Goal: Task Accomplishment & Management: Complete application form

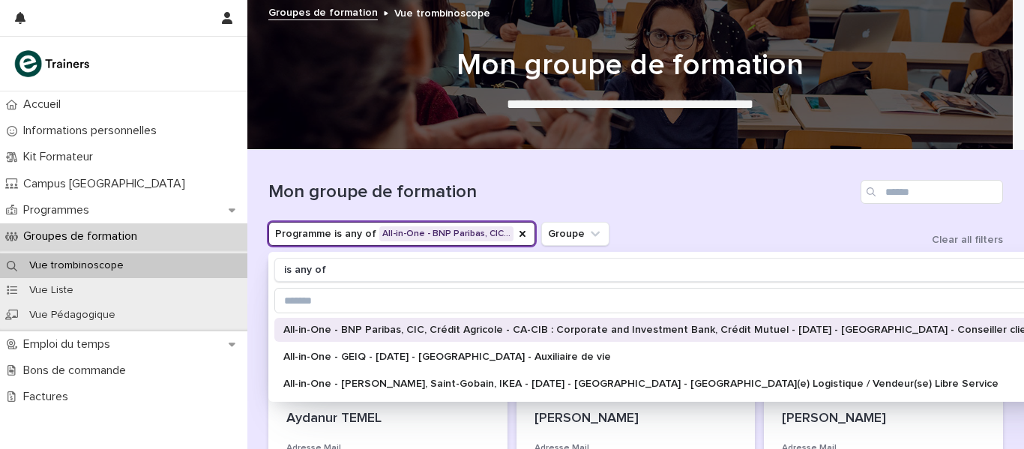
scroll to position [1380, 0]
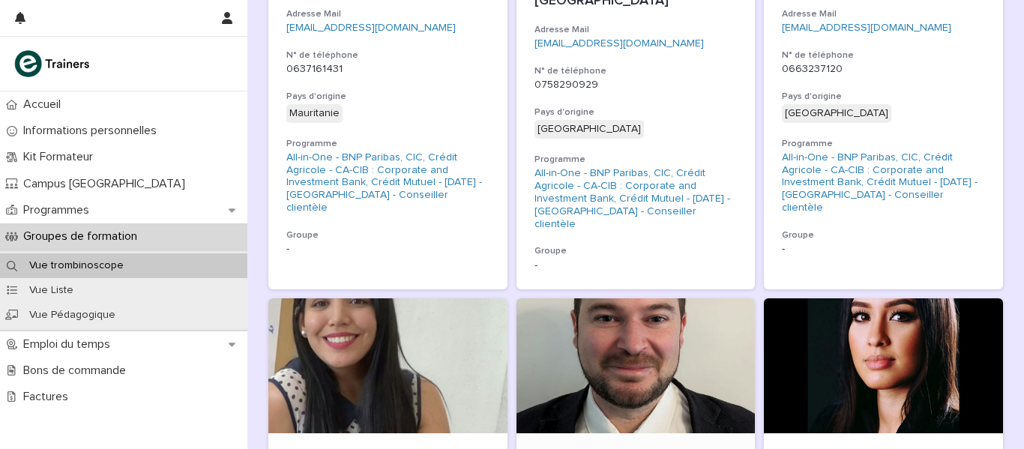
click at [627, 298] on div at bounding box center [636, 365] width 239 height 135
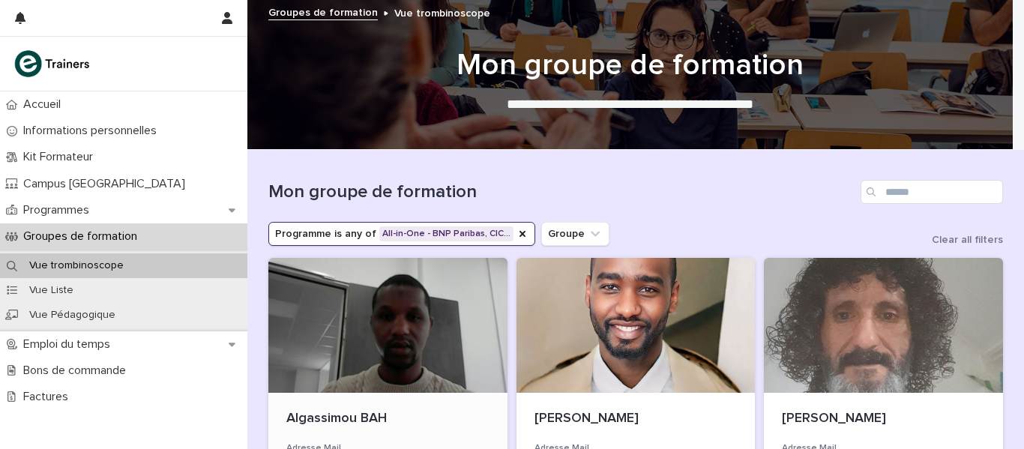
scroll to position [75, 0]
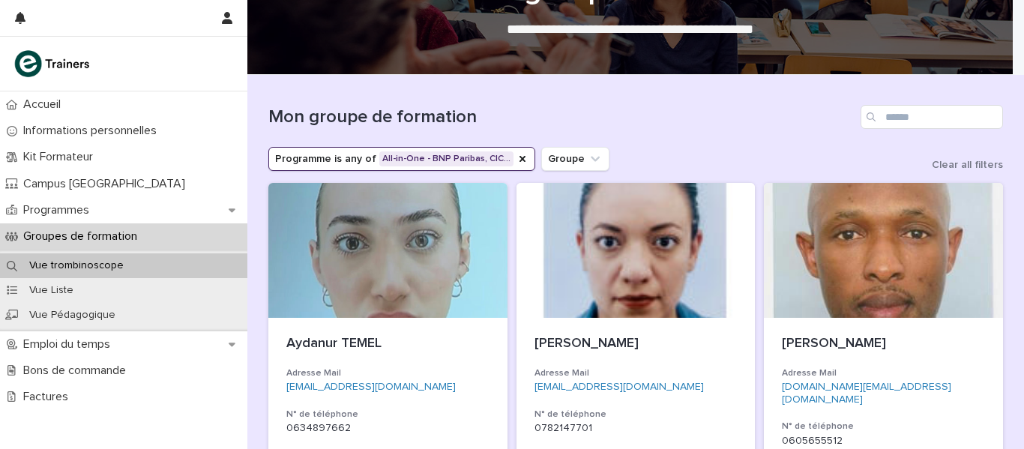
click at [350, 163] on button "Programme is any of All-in-One - BNP Paribas, CIC…" at bounding box center [401, 159] width 267 height 24
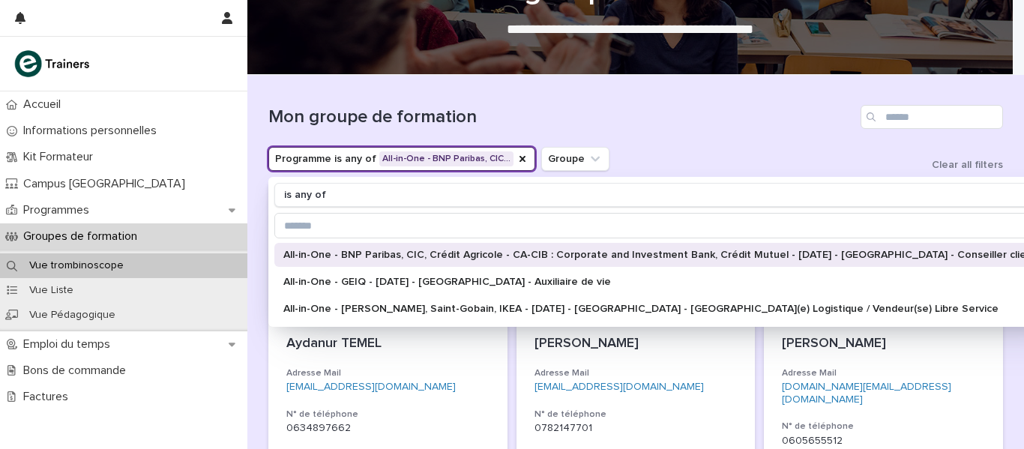
click at [360, 248] on div "All-in-One - BNP Paribas, CIC, Crédit Agricole - CA-CIB : Corporate and Investm…" at bounding box center [675, 255] width 802 height 24
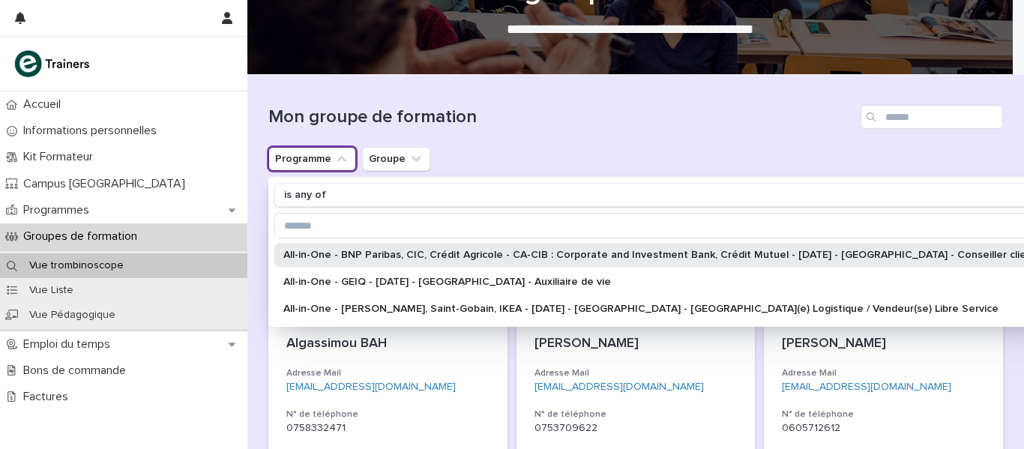
click at [434, 256] on p "All-in-One - BNP Paribas, CIC, Crédit Agricole - CA-CIB : Corporate and Investm…" at bounding box center [667, 255] width 769 height 10
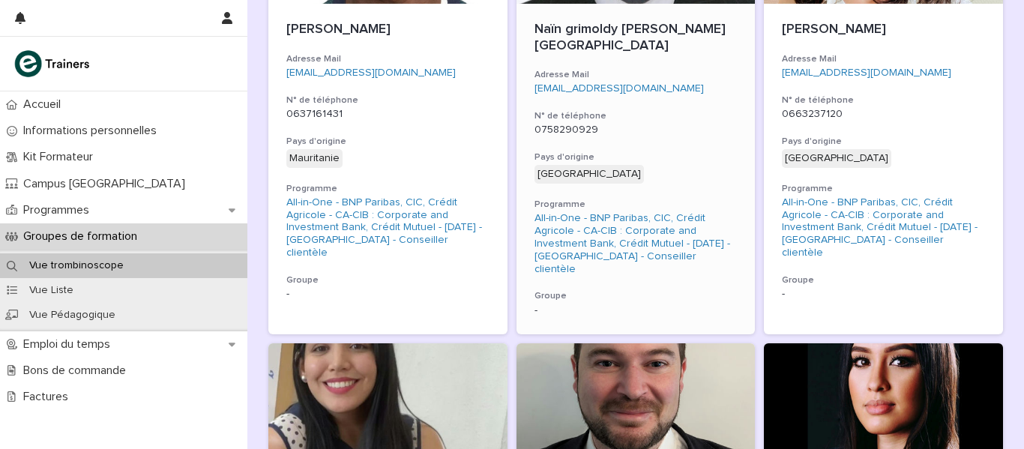
scroll to position [1425, 0]
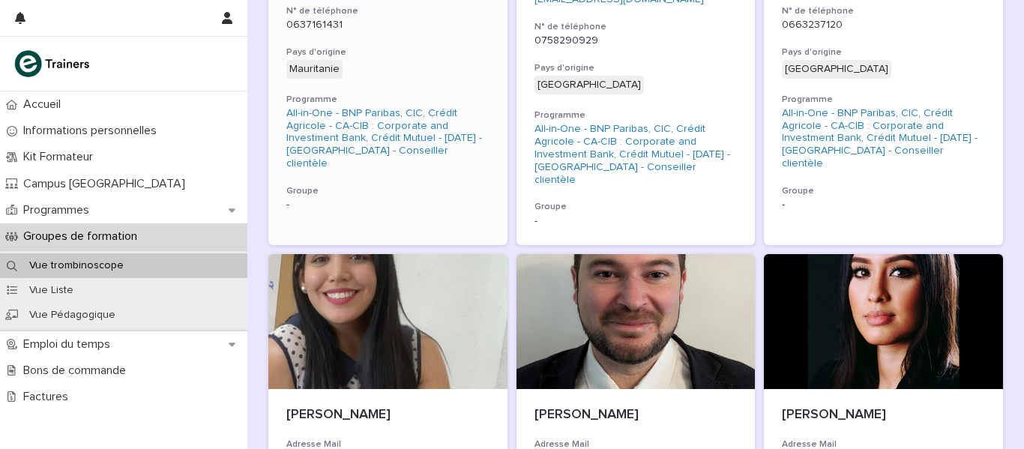
drag, startPoint x: 651, startPoint y: 229, endPoint x: 1023, endPoint y: 74, distance: 403.7
click at [652, 254] on div at bounding box center [636, 321] width 239 height 135
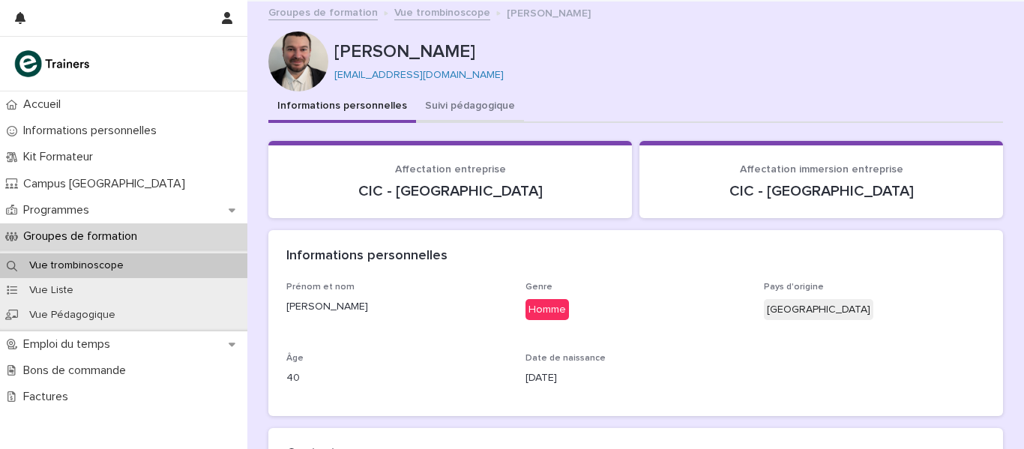
click at [461, 104] on button "Suivi pédagogique" at bounding box center [470, 106] width 108 height 31
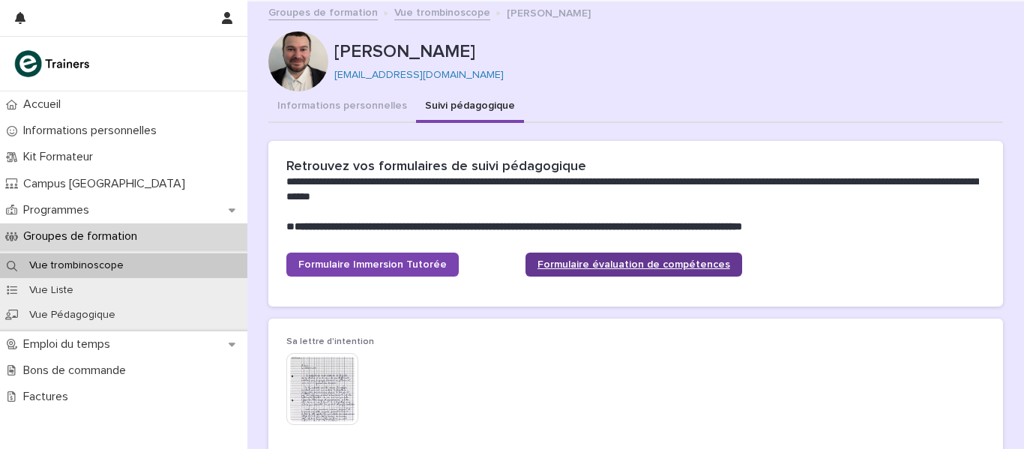
click at [607, 268] on span "Formulaire évaluation de compétences" at bounding box center [634, 264] width 193 height 10
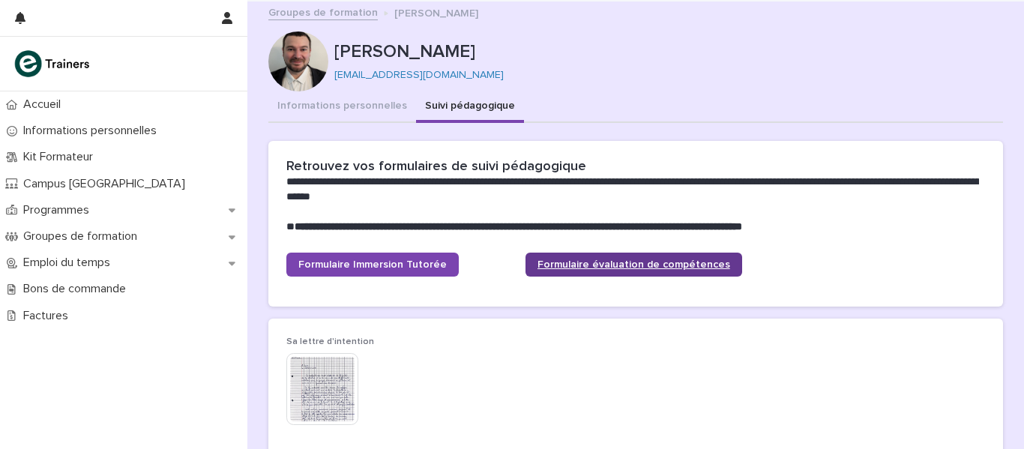
click at [551, 264] on span "Formulaire évaluation de compétences" at bounding box center [634, 264] width 193 height 10
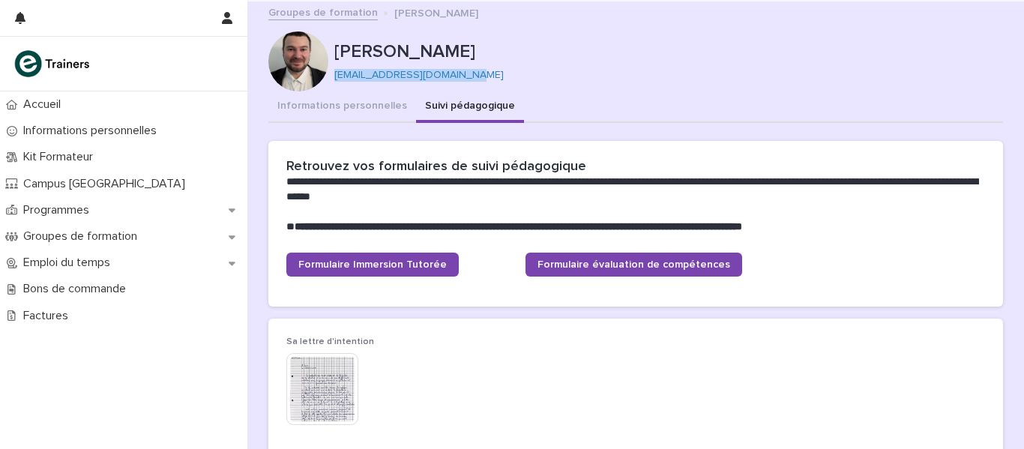
drag, startPoint x: 473, startPoint y: 76, endPoint x: 329, endPoint y: 82, distance: 144.1
click at [329, 82] on div "[PERSON_NAME] [PERSON_NAME][EMAIL_ADDRESS][DOMAIN_NAME]" at bounding box center [635, 61] width 735 height 60
copy link "[EMAIL_ADDRESS][DOMAIN_NAME]"
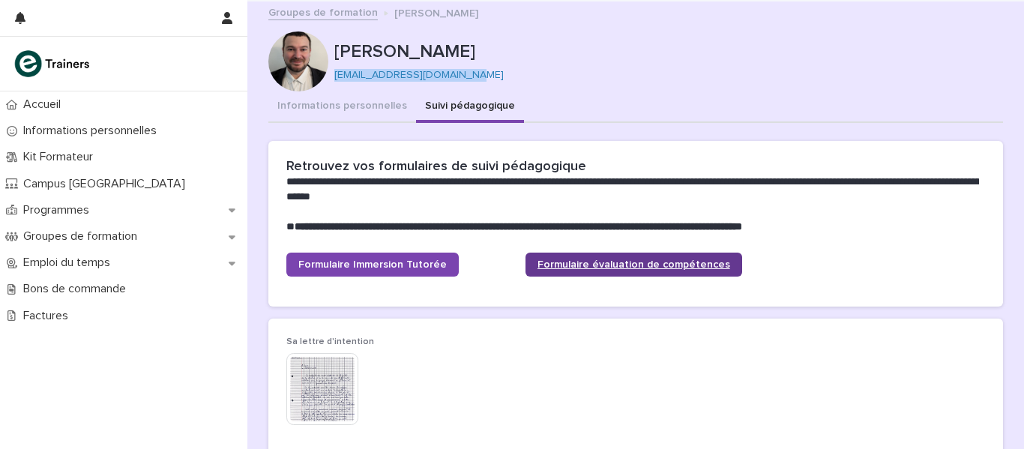
click at [587, 266] on span "Formulaire évaluation de compétences" at bounding box center [634, 264] width 193 height 10
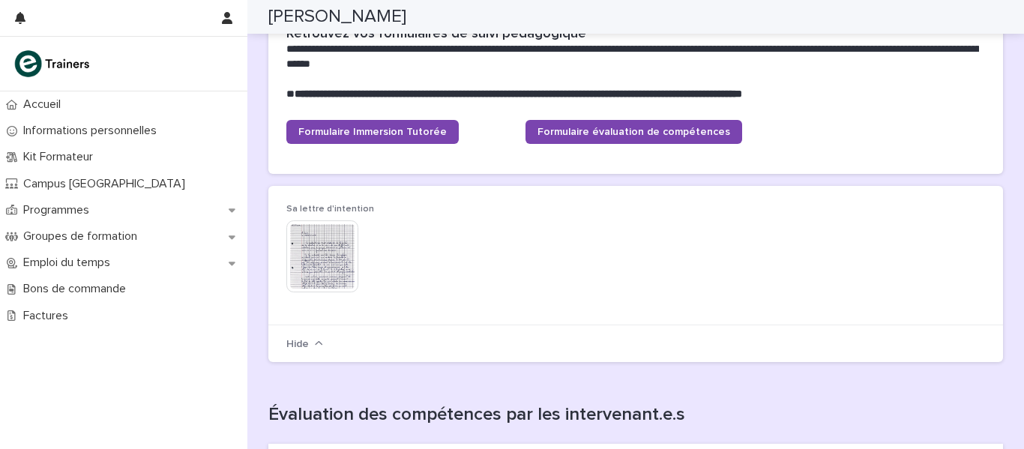
scroll to position [75, 0]
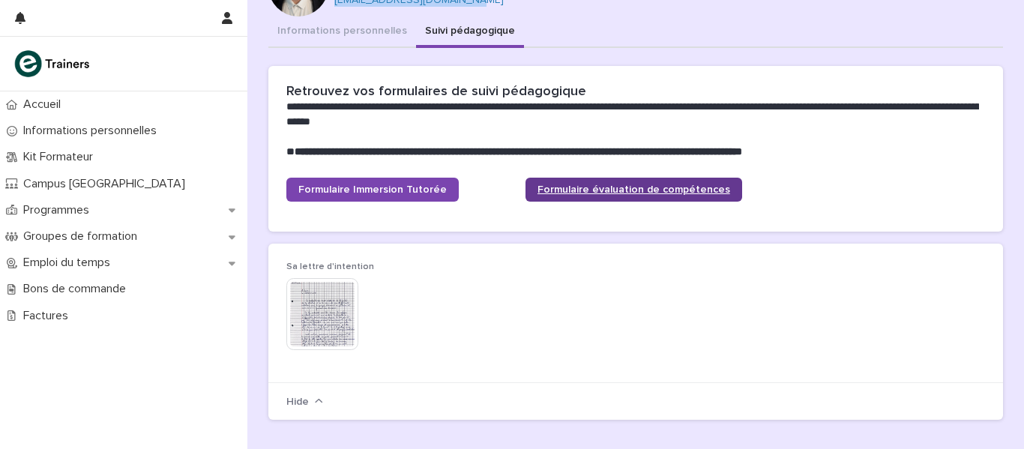
click at [593, 181] on link "Formulaire évaluation de compétences" at bounding box center [634, 190] width 217 height 24
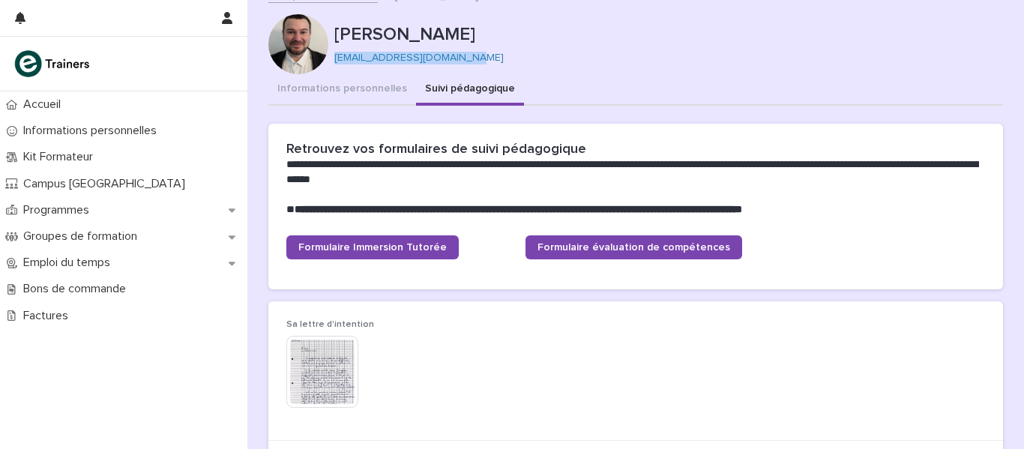
scroll to position [0, 0]
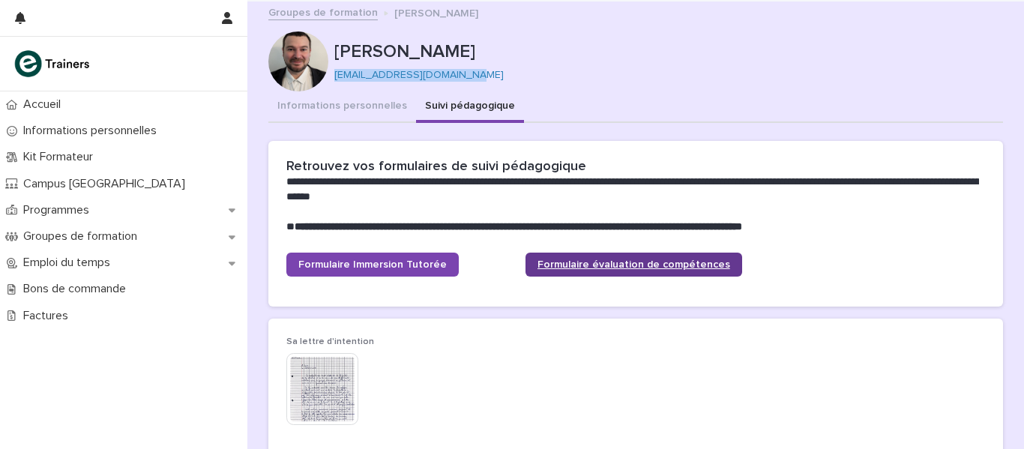
click at [583, 263] on span "Formulaire évaluation de compétences" at bounding box center [634, 264] width 193 height 10
